Goal: Transaction & Acquisition: Download file/media

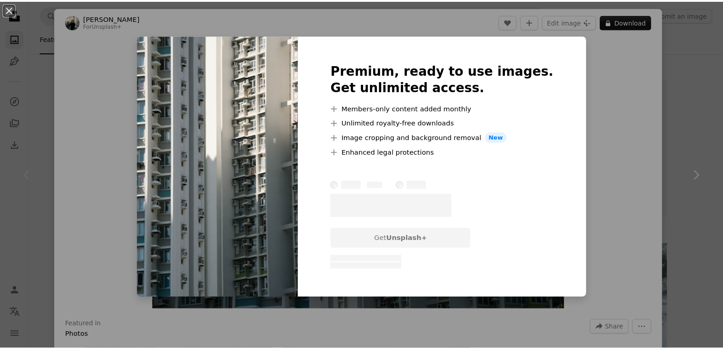
scroll to position [55, 0]
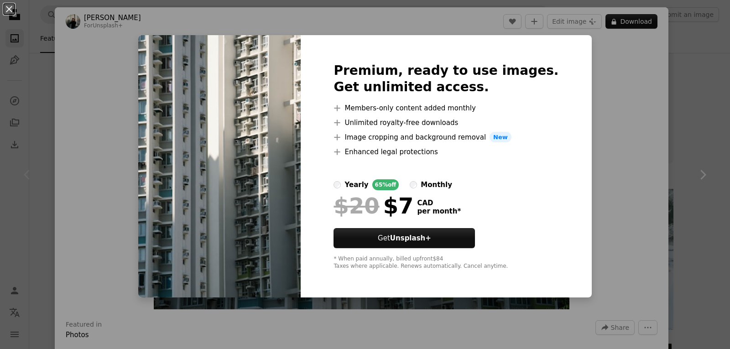
click at [674, 45] on div "An X shape Premium, ready to use images. Get unlimited access. A plus sign Memb…" at bounding box center [365, 174] width 730 height 349
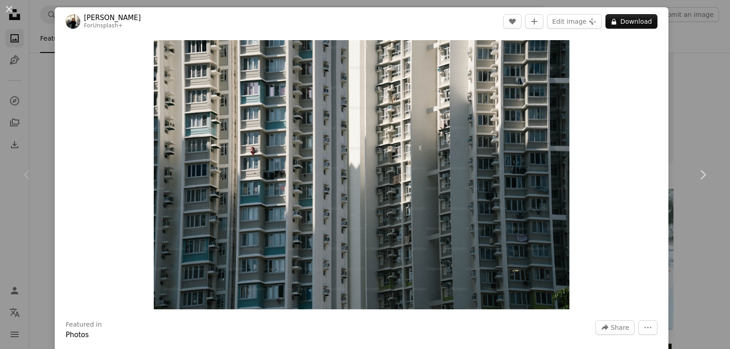
click at [693, 36] on div "An X shape Chevron left Chevron right [PERSON_NAME] For Unsplash+ A heart A plu…" at bounding box center [365, 174] width 730 height 349
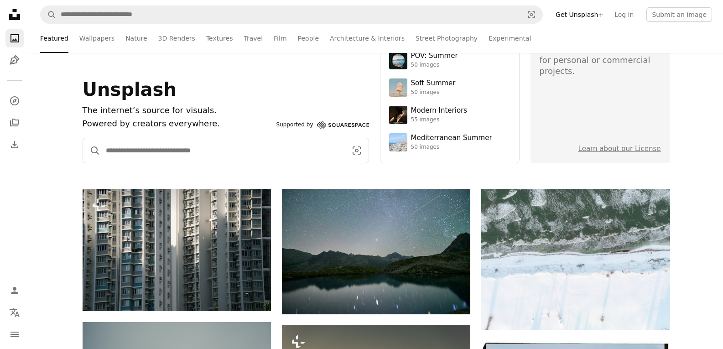
click at [197, 151] on input "Find visuals sitewide" at bounding box center [222, 150] width 244 height 25
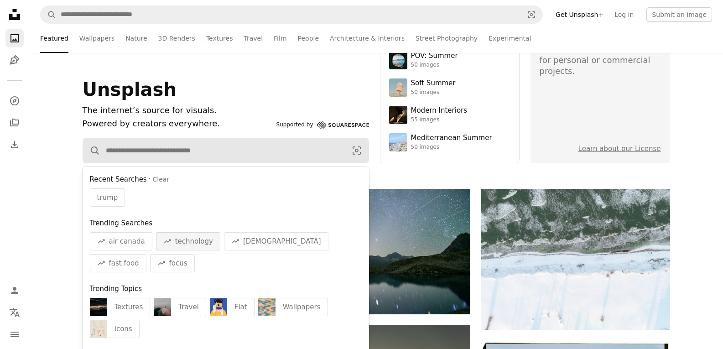
click at [197, 236] on span "technology" at bounding box center [194, 241] width 38 height 11
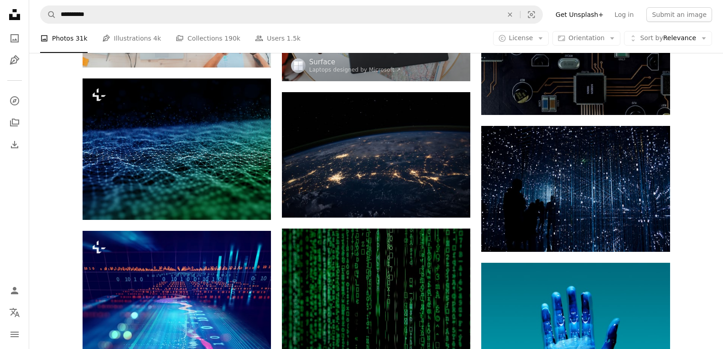
scroll to position [463, 0]
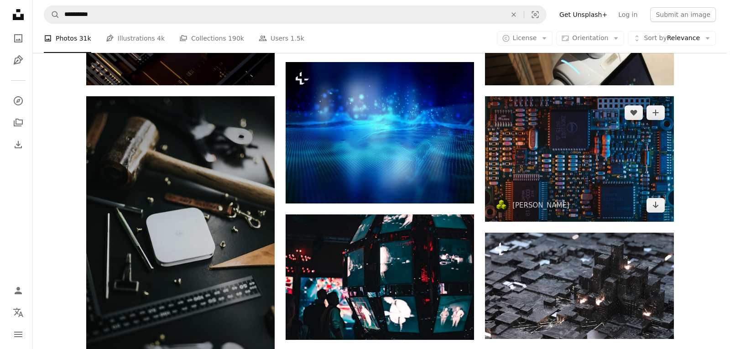
scroll to position [1193, 0]
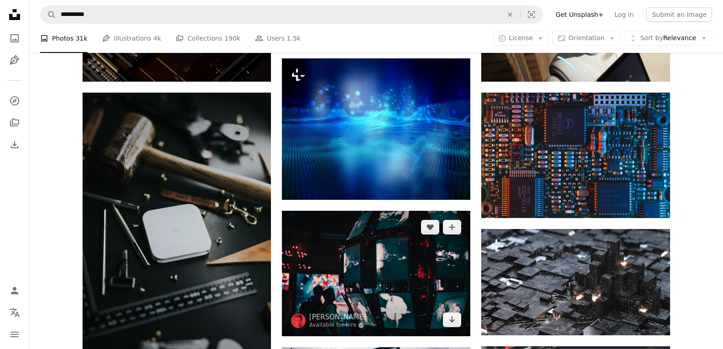
click at [392, 285] on img at bounding box center [376, 273] width 188 height 125
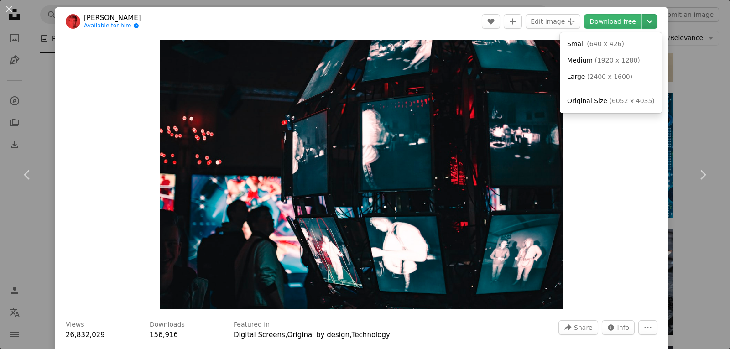
click at [642, 20] on icon "Chevron down" at bounding box center [649, 21] width 15 height 11
click at [630, 55] on link "Medium ( 1920 x 1280 )" at bounding box center [610, 60] width 95 height 16
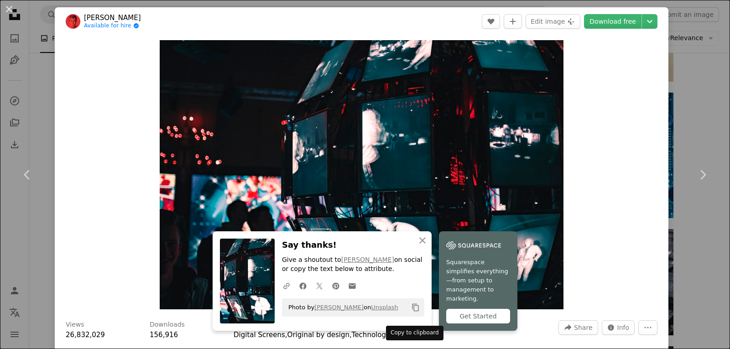
click at [412, 311] on icon "Copy to clipboard" at bounding box center [415, 308] width 6 height 8
